Goal: Find specific page/section: Find specific page/section

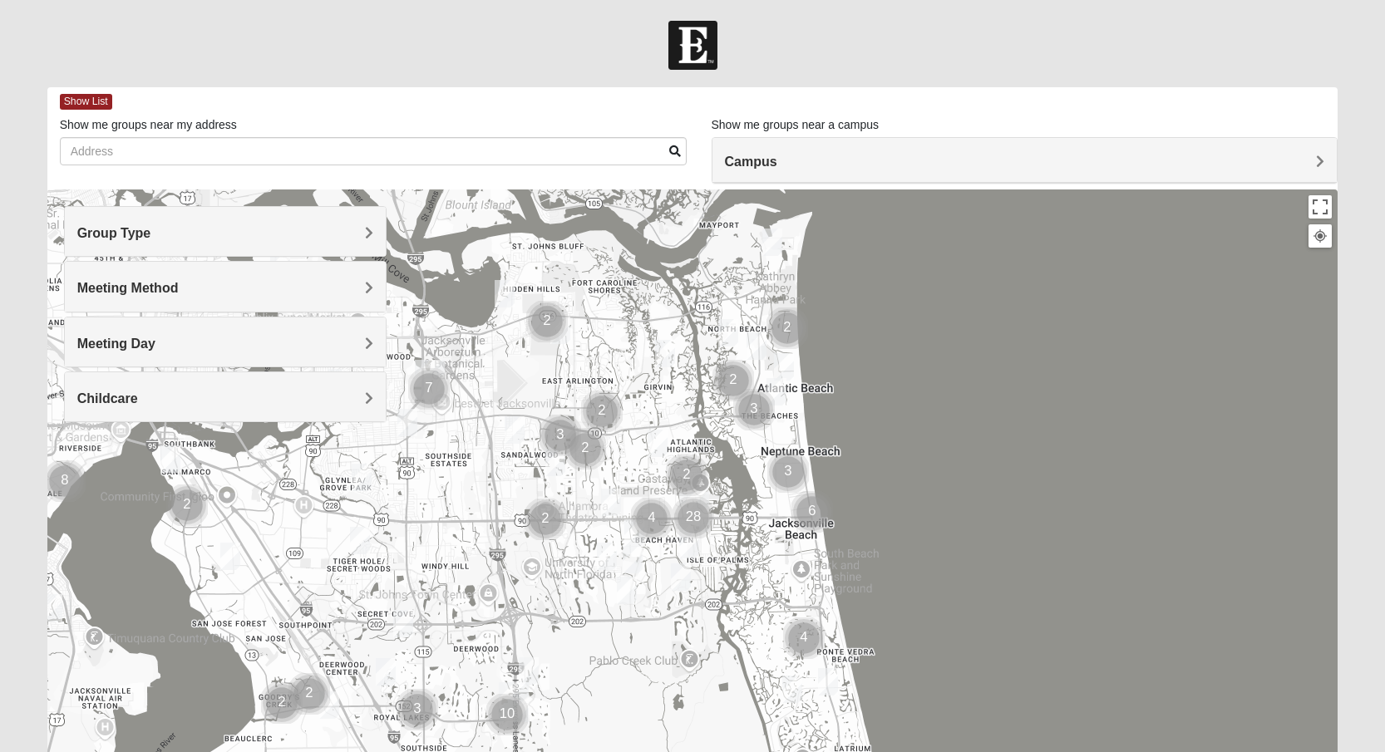
click at [110, 236] on span "Group Type" at bounding box center [114, 233] width 74 height 14
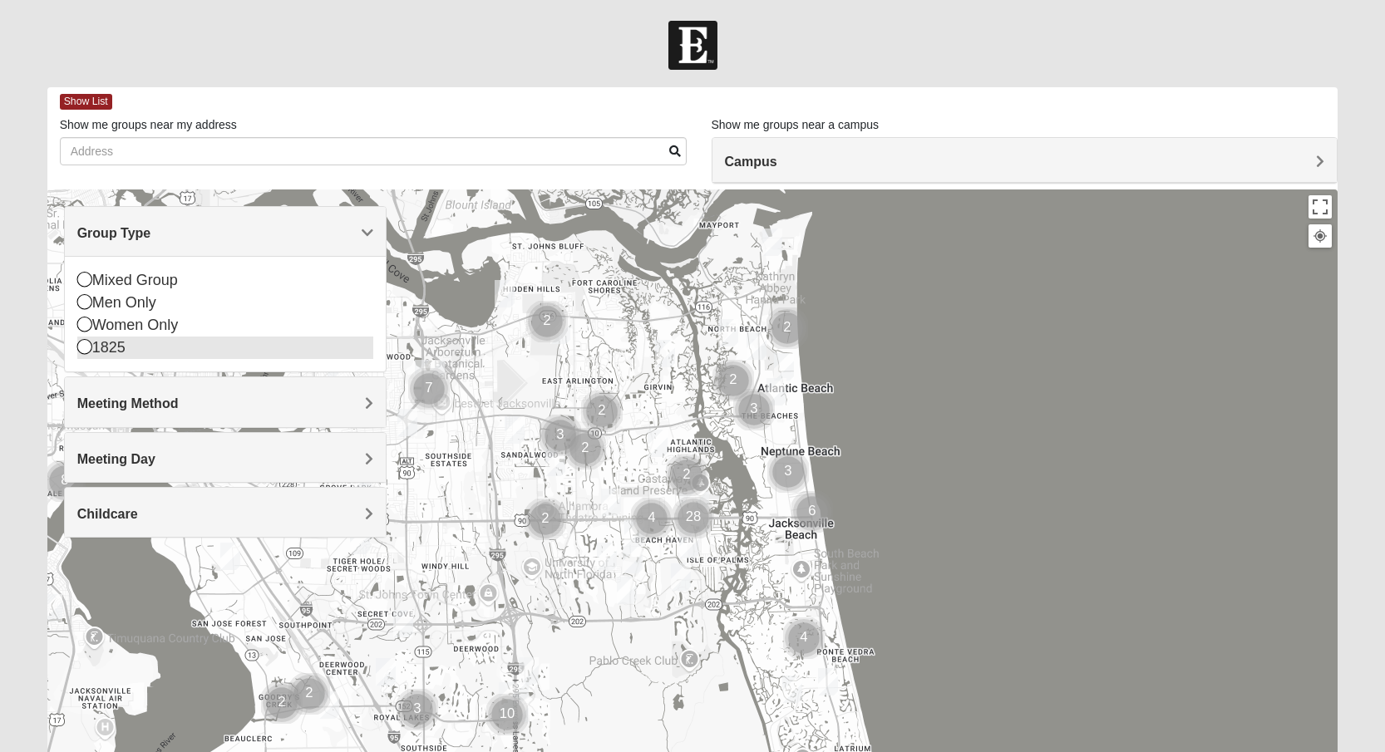
click at [84, 352] on icon at bounding box center [84, 346] width 15 height 15
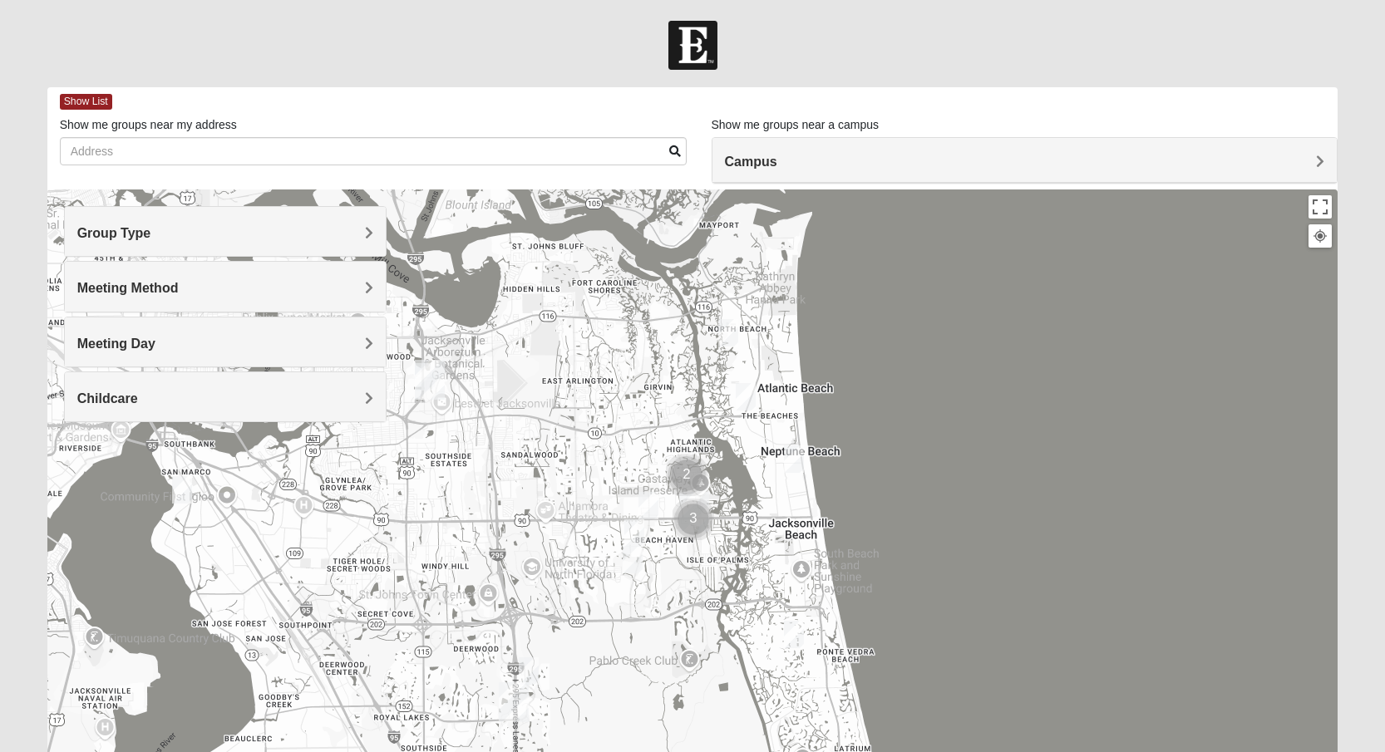
click at [139, 286] on span "Meeting Method" at bounding box center [127, 288] width 101 height 14
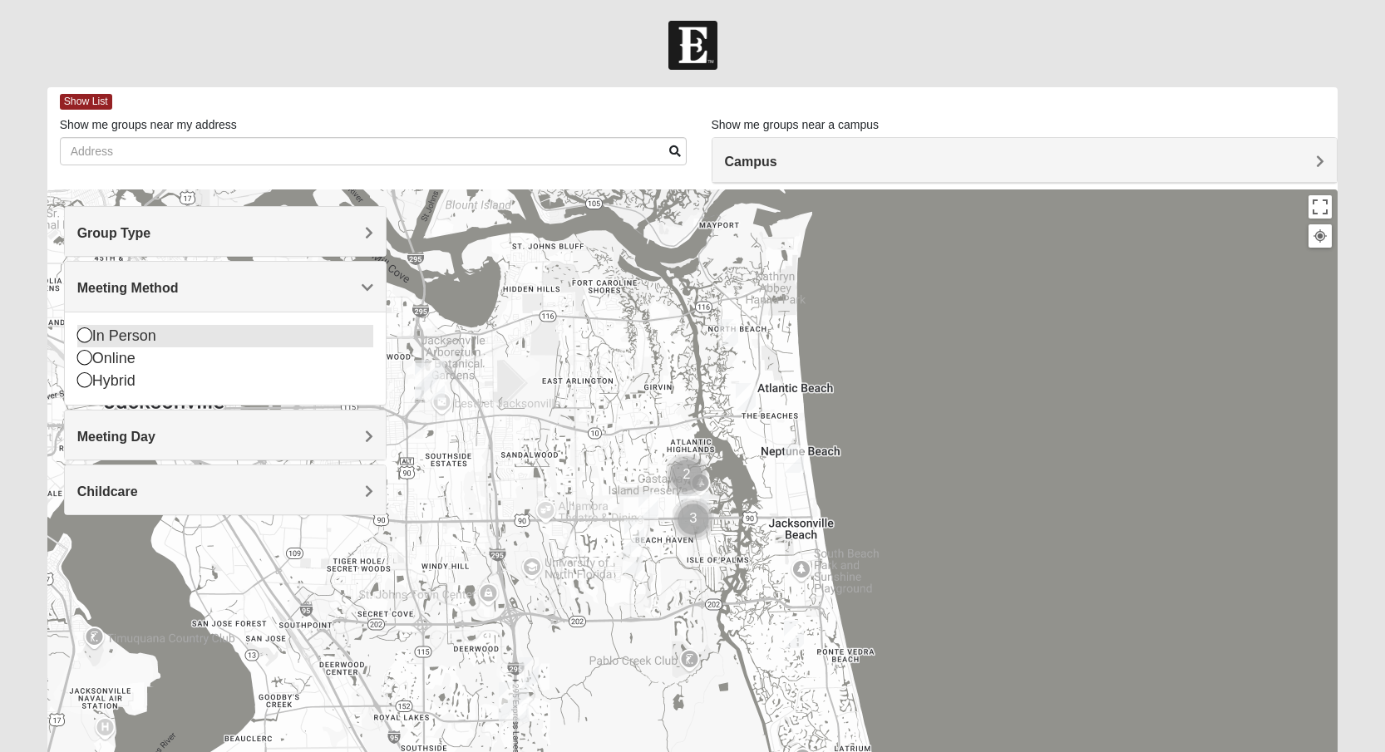
click at [84, 337] on icon at bounding box center [84, 334] width 15 height 15
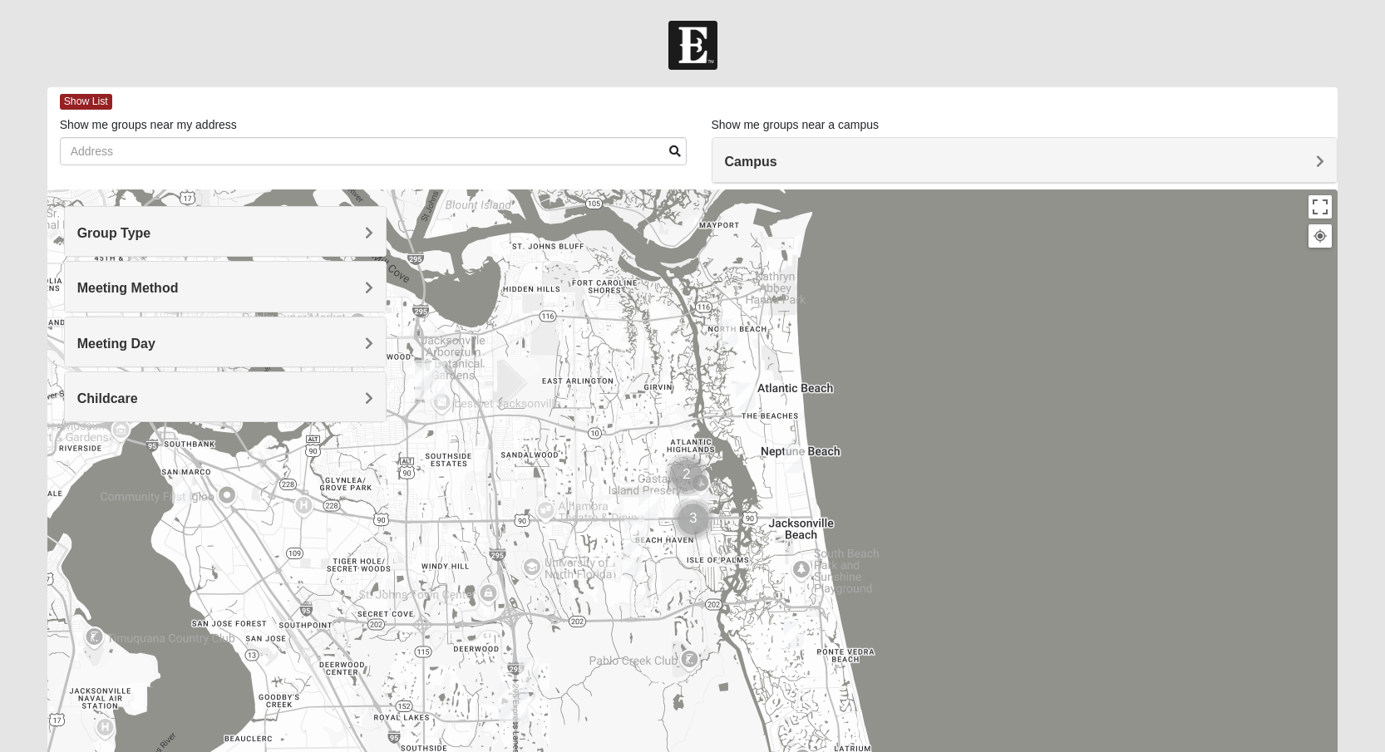
click at [117, 344] on span "Meeting Day" at bounding box center [116, 344] width 78 height 14
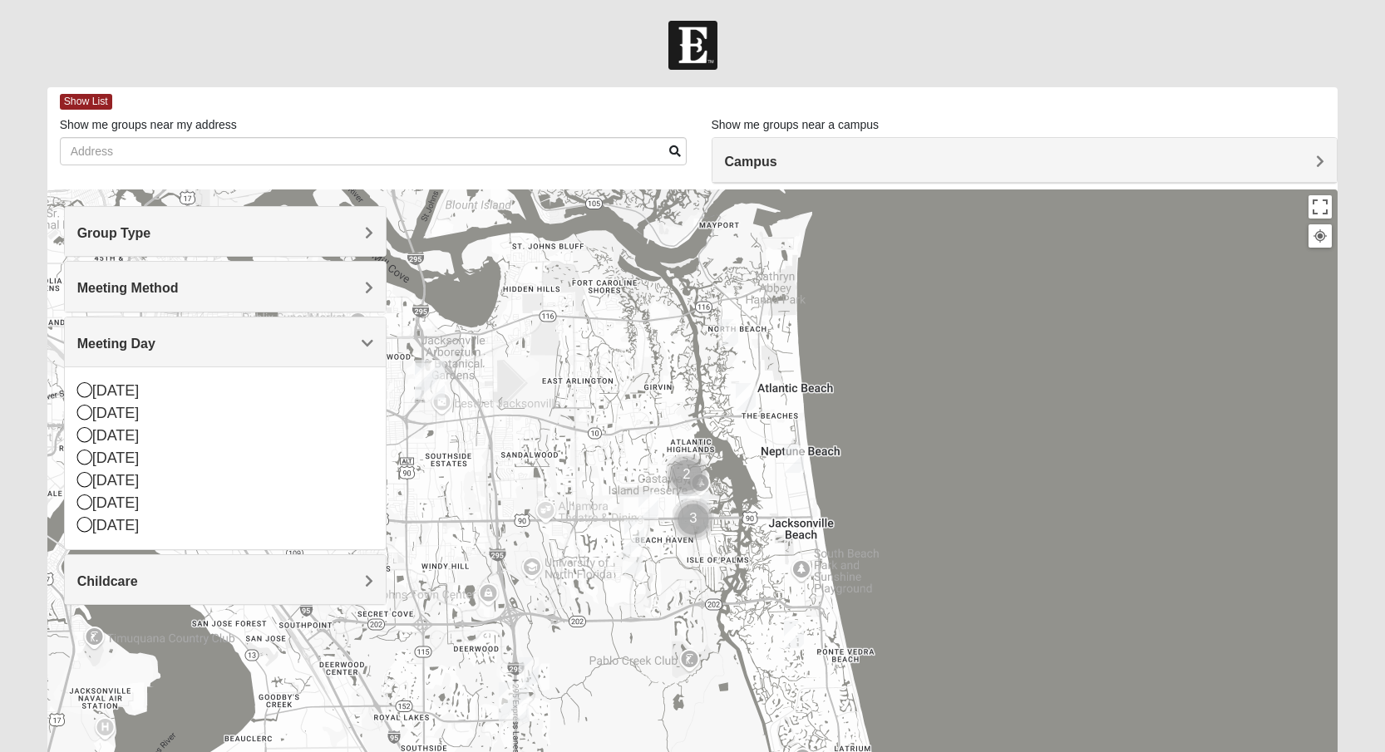
click at [116, 344] on span "Meeting Day" at bounding box center [116, 344] width 78 height 14
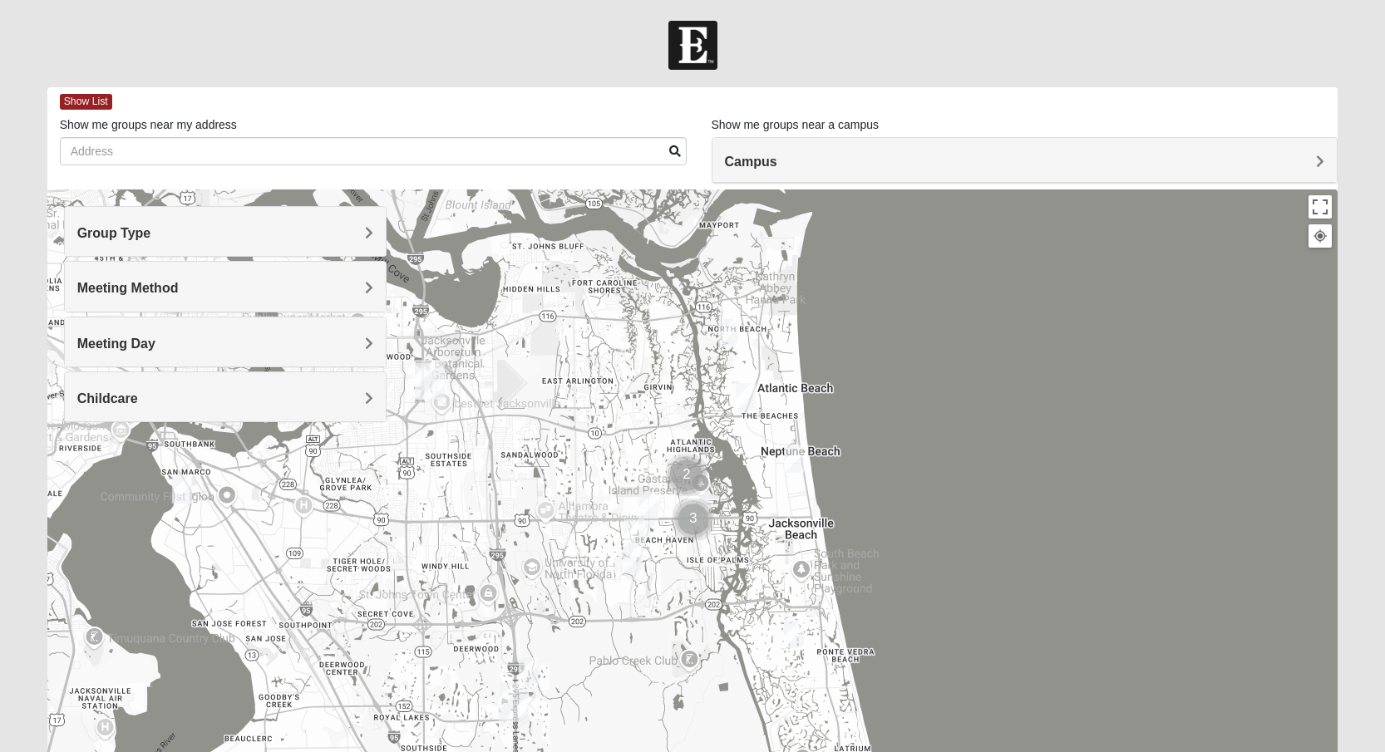
click at [123, 391] on span "Childcare" at bounding box center [107, 398] width 61 height 14
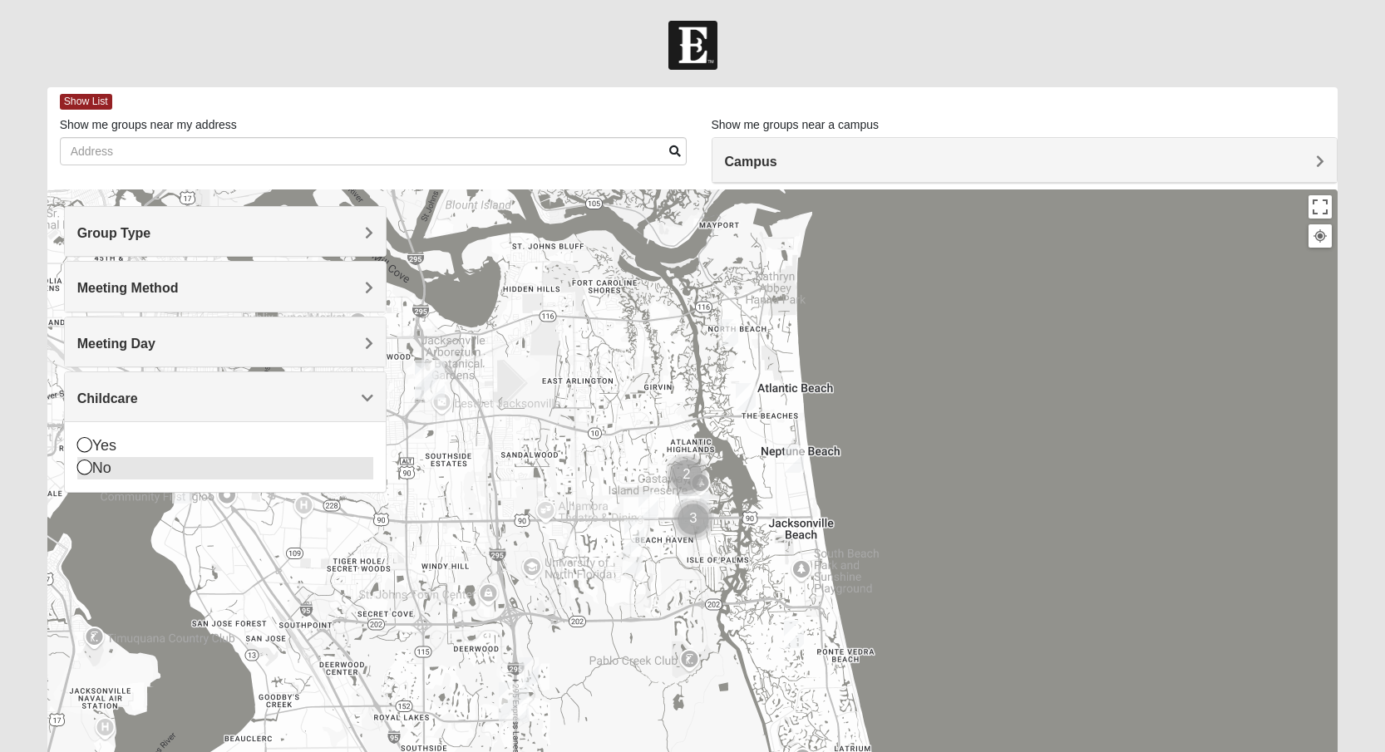
click at [85, 466] on icon at bounding box center [84, 467] width 15 height 15
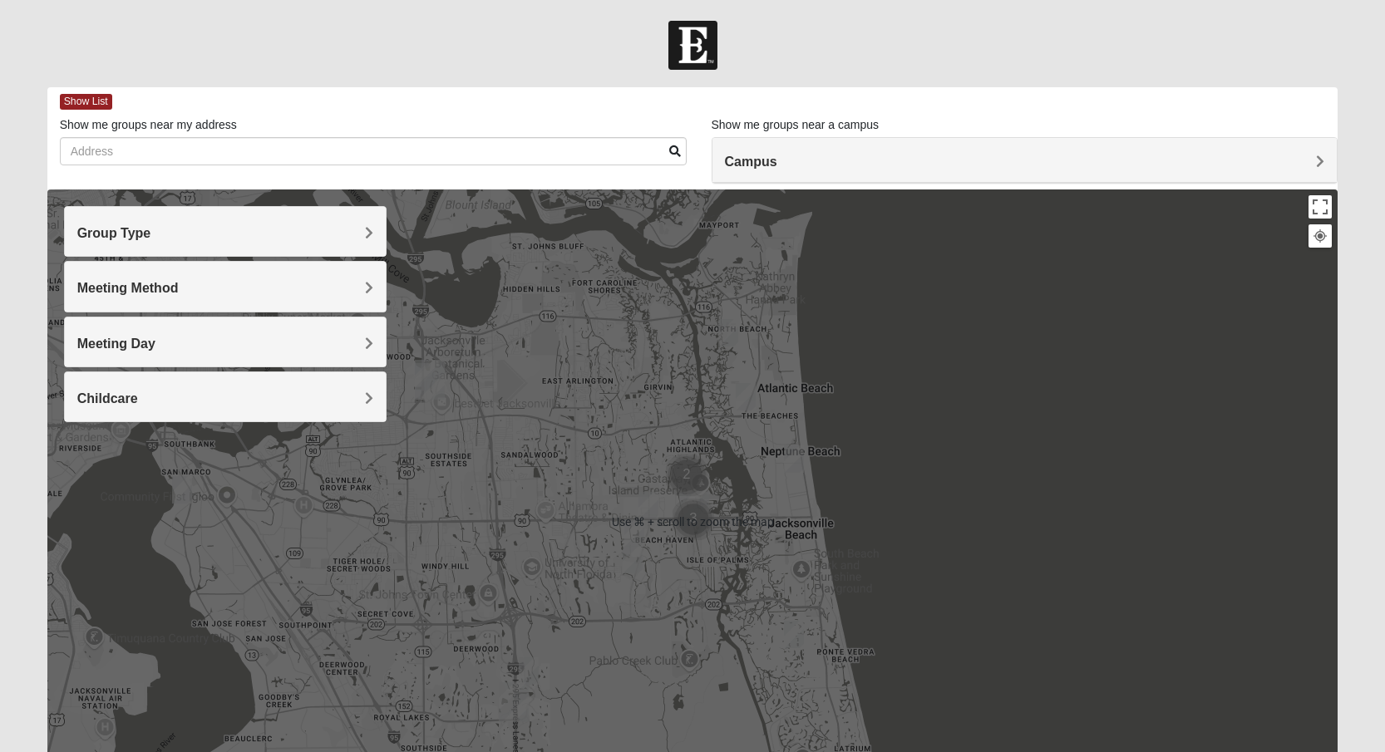
click at [479, 416] on div at bounding box center [692, 521] width 1291 height 665
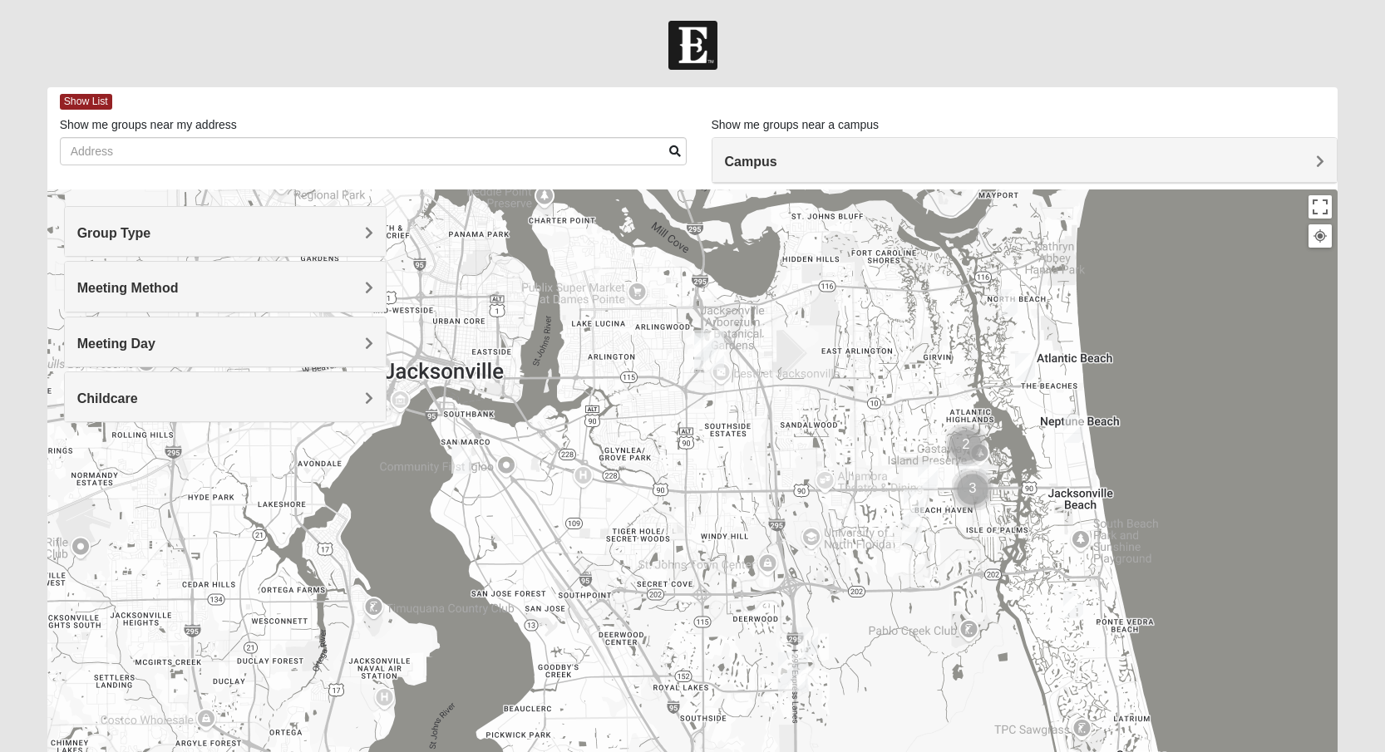
drag, startPoint x: 479, startPoint y: 416, endPoint x: 711, endPoint y: 389, distance: 233.4
click at [758, 387] on div at bounding box center [692, 521] width 1291 height 665
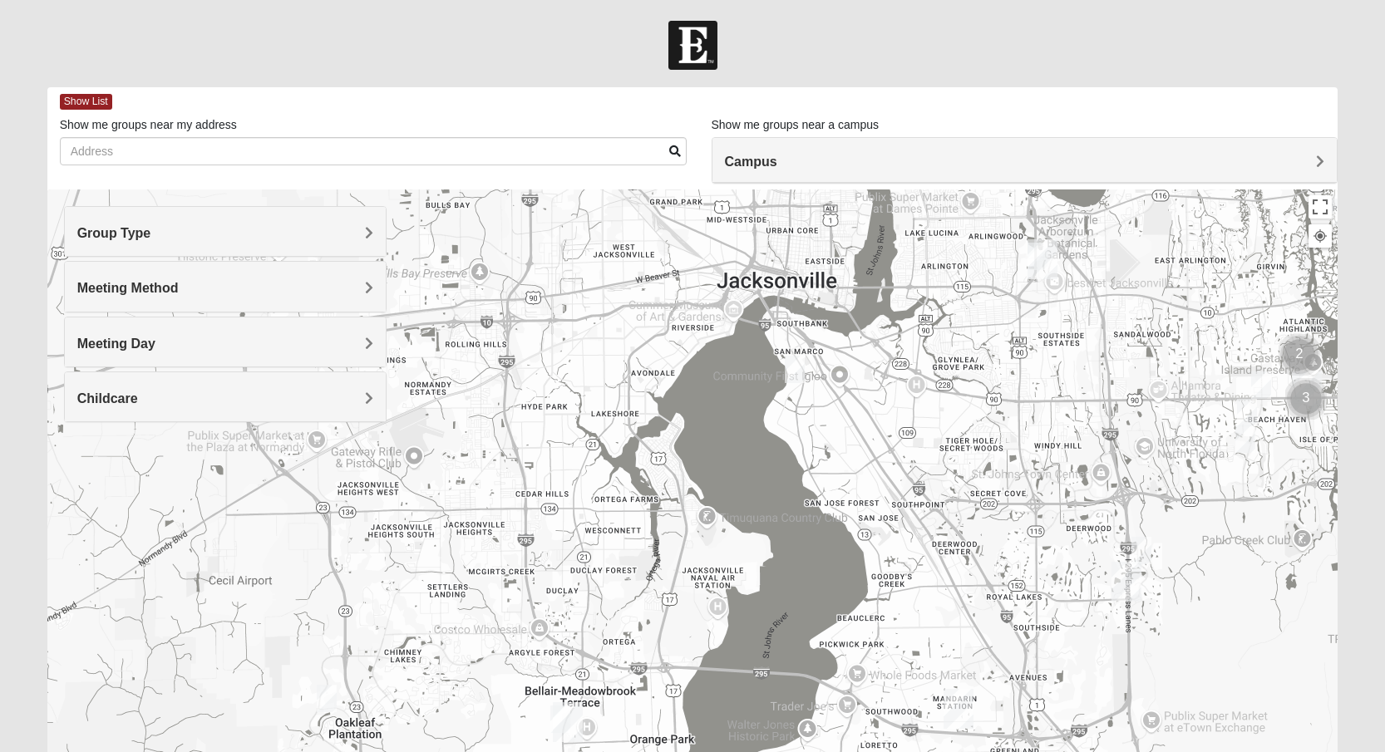
drag, startPoint x: 544, startPoint y: 560, endPoint x: 904, endPoint y: 465, distance: 372.3
click at [905, 464] on div at bounding box center [692, 521] width 1291 height 665
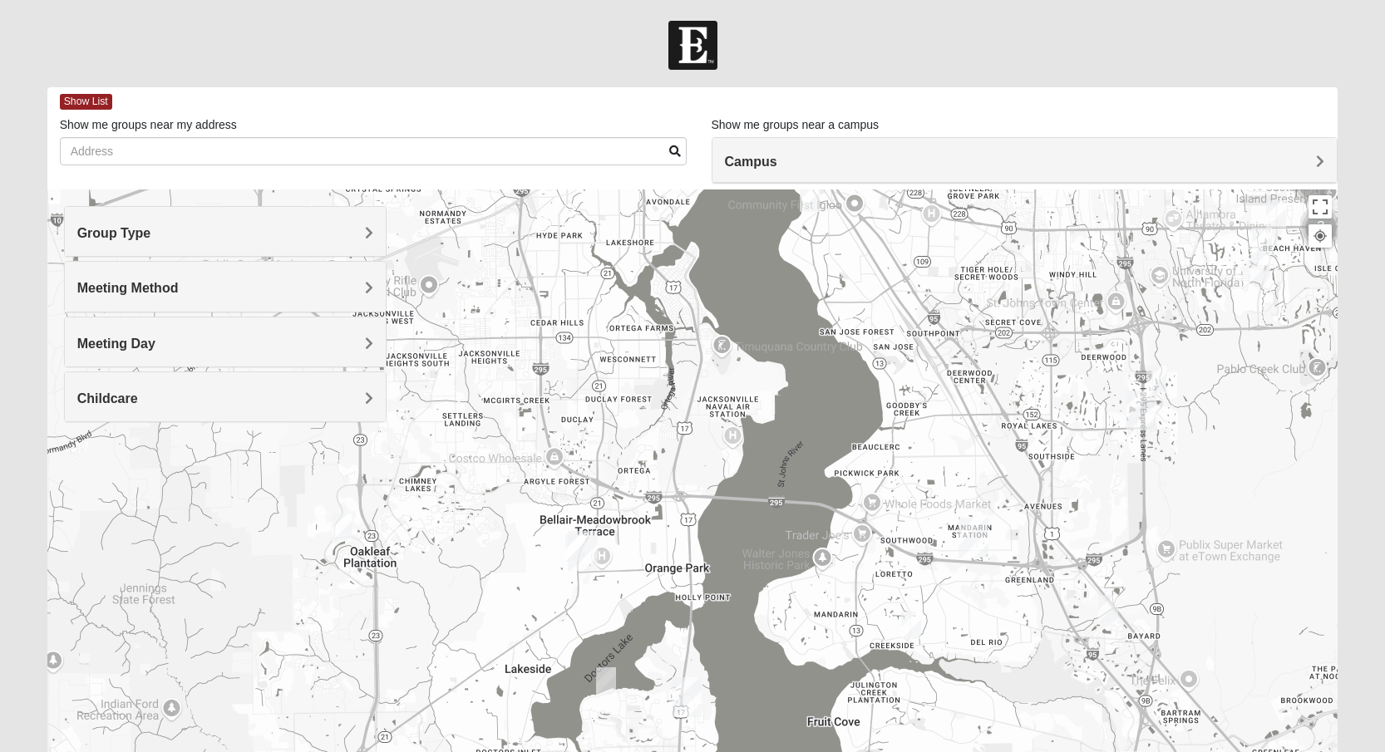
drag, startPoint x: 638, startPoint y: 667, endPoint x: 654, endPoint y: 494, distance: 173.6
click at [654, 492] on div at bounding box center [692, 521] width 1291 height 665
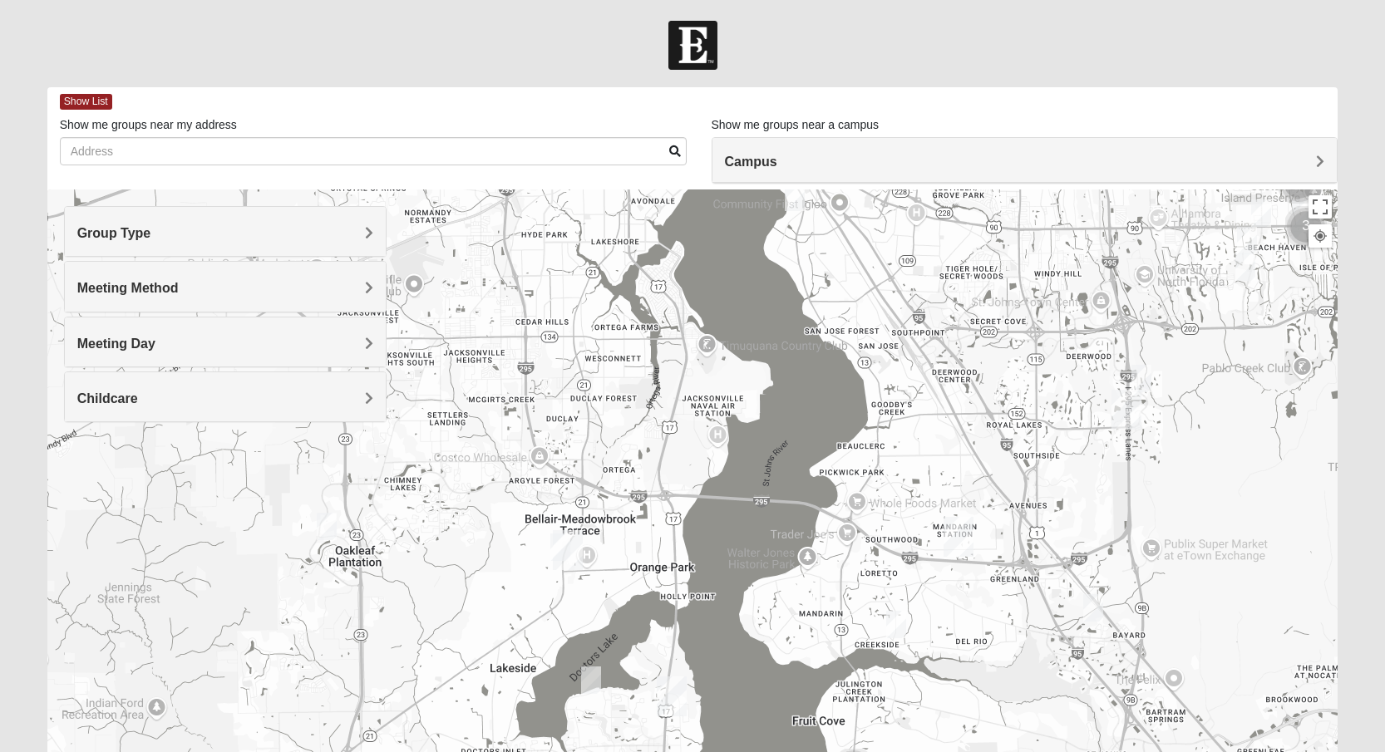
drag, startPoint x: 583, startPoint y: 546, endPoint x: 568, endPoint y: 561, distance: 20.6
click at [566, 545] on img "Orange Park" at bounding box center [568, 550] width 30 height 40
